Goal: Task Accomplishment & Management: Use online tool/utility

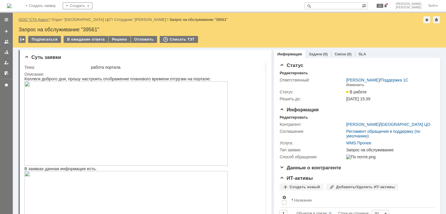
click at [39, 20] on link "ООО "СТА Карго"" at bounding box center [34, 19] width 31 height 4
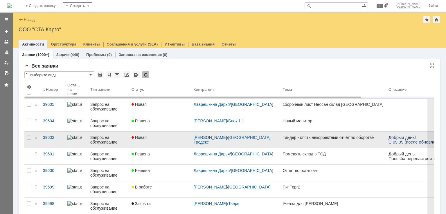
click at [165, 139] on div "Новая" at bounding box center [161, 137] width 58 height 5
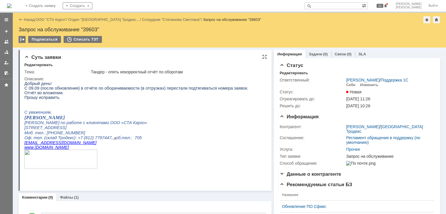
scroll to position [58, 0]
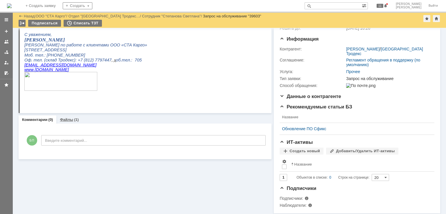
click at [74, 120] on div "(1)" at bounding box center [76, 120] width 5 height 4
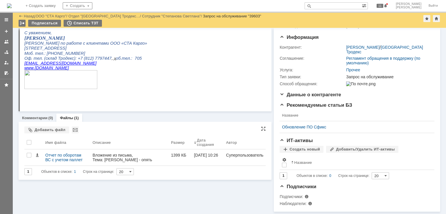
scroll to position [64, 0]
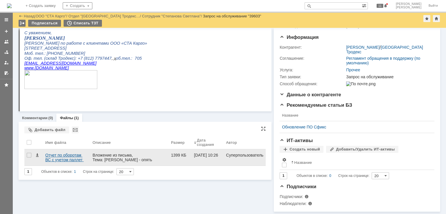
click at [63, 155] on div "Отчет по оборотам ВС с учетом паллет (XLSX).xlsx" at bounding box center [66, 157] width 43 height 9
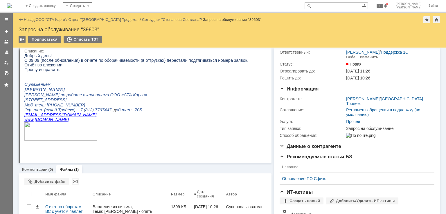
scroll to position [0, 0]
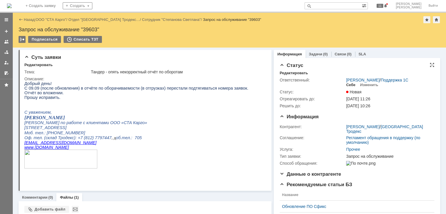
click at [350, 87] on div "Себе" at bounding box center [350, 85] width 9 height 5
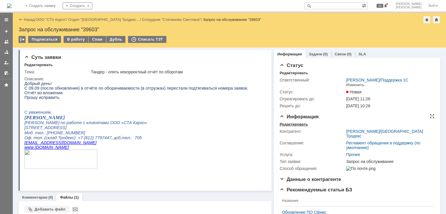
click at [285, 125] on div "Редактировать" at bounding box center [294, 124] width 28 height 5
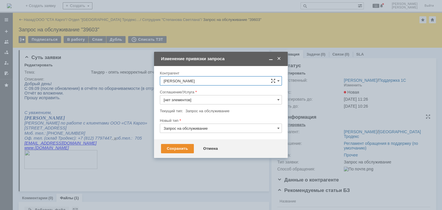
type input "Прочее"
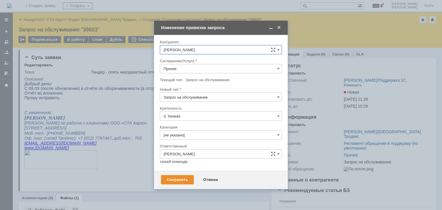
click at [190, 69] on input "Прочее" at bounding box center [221, 68] width 122 height 9
click at [193, 141] on div "WMS Прочее" at bounding box center [220, 144] width 121 height 9
type input "WMS Прочее"
click at [201, 96] on input "Запрос на обслуживание" at bounding box center [221, 96] width 122 height 9
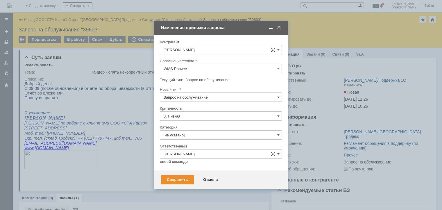
click at [177, 127] on span "Инцидент" at bounding box center [221, 127] width 115 height 5
type input "Инцидент"
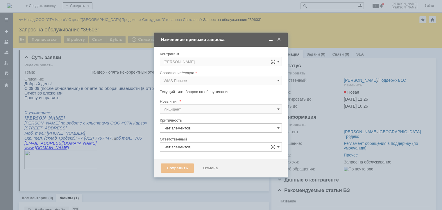
type input "3. Низкая"
type input "[не указано]"
type input "[PERSON_NAME]"
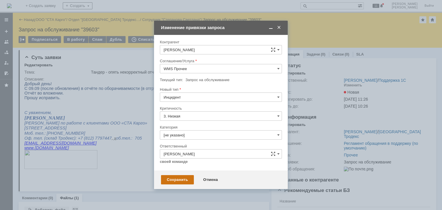
type input "Инцидент"
click at [178, 179] on div "Сохранить" at bounding box center [177, 179] width 33 height 9
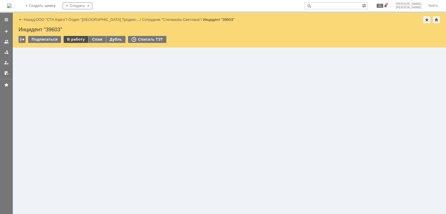
click at [76, 36] on div "В работу" at bounding box center [76, 39] width 25 height 7
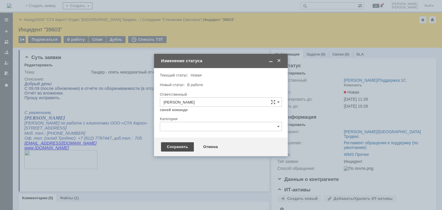
click at [187, 149] on div "Сохранить" at bounding box center [177, 146] width 33 height 9
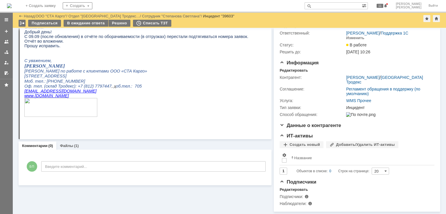
scroll to position [31, 0]
click at [69, 144] on link "Файлы" at bounding box center [66, 146] width 13 height 4
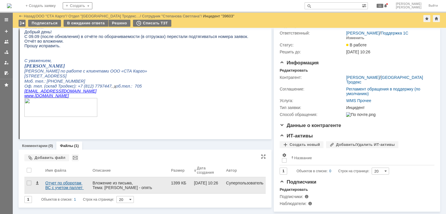
click at [69, 181] on div "Отчет по оборотам ВС с учетом паллет (XLSX).xlsx" at bounding box center [66, 185] width 43 height 9
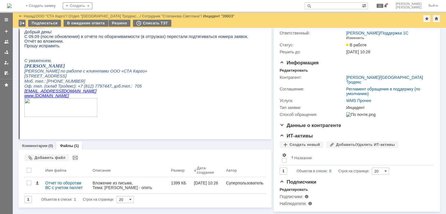
scroll to position [31, 0]
